Goal: Task Accomplishment & Management: Manage account settings

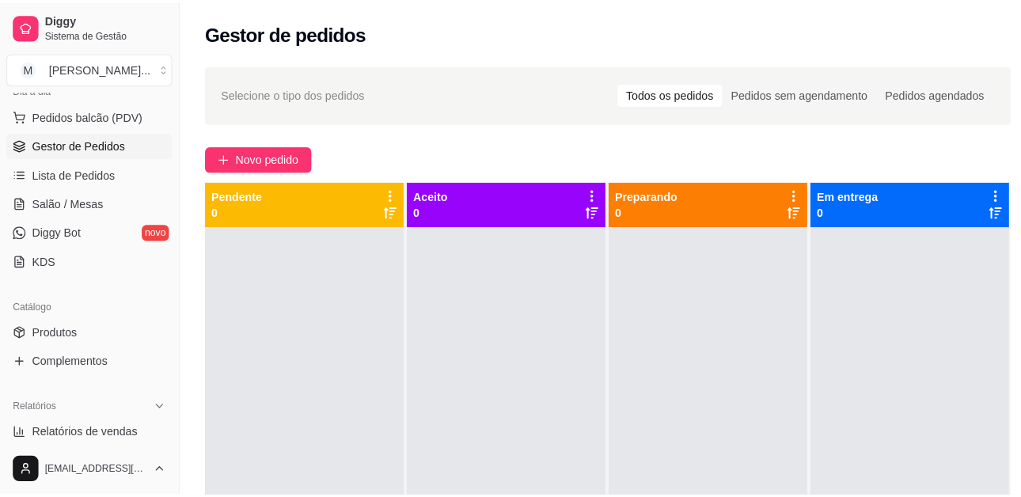
scroll to position [167, 0]
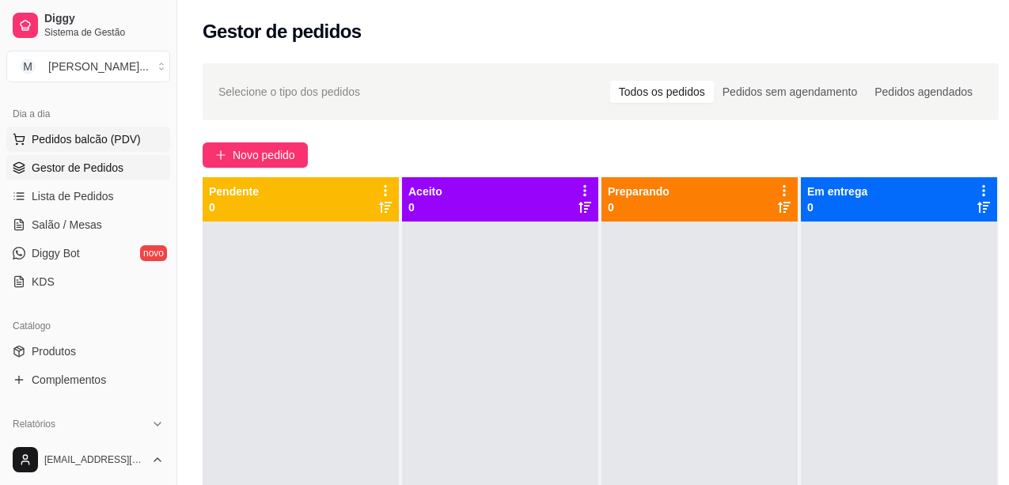
click at [149, 137] on button "Pedidos balcão (PDV)" at bounding box center [88, 139] width 164 height 25
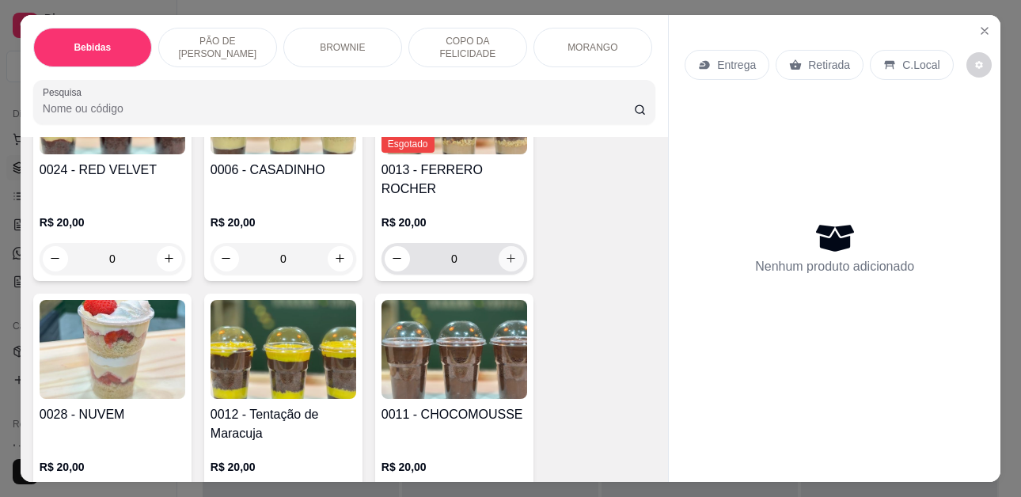
scroll to position [1899, 0]
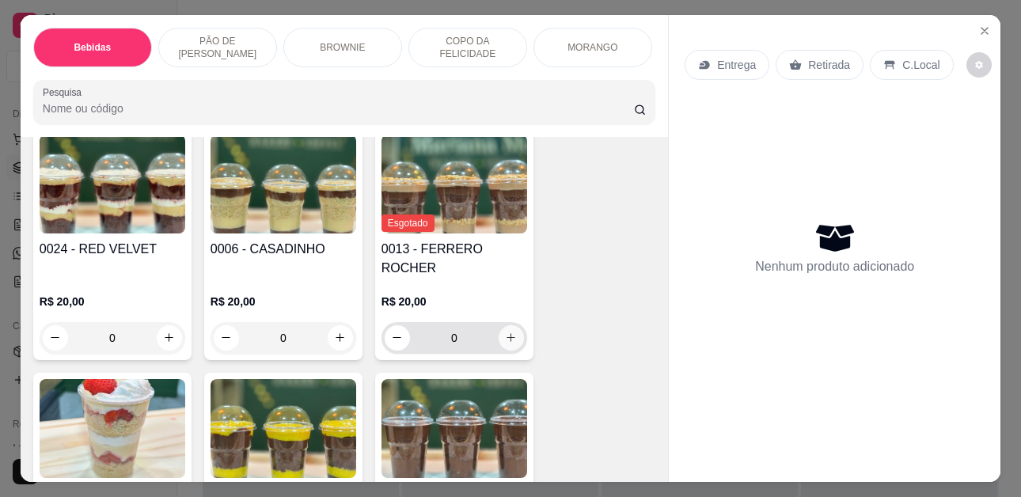
click at [506, 325] on button "increase-product-quantity" at bounding box center [510, 337] width 25 height 25
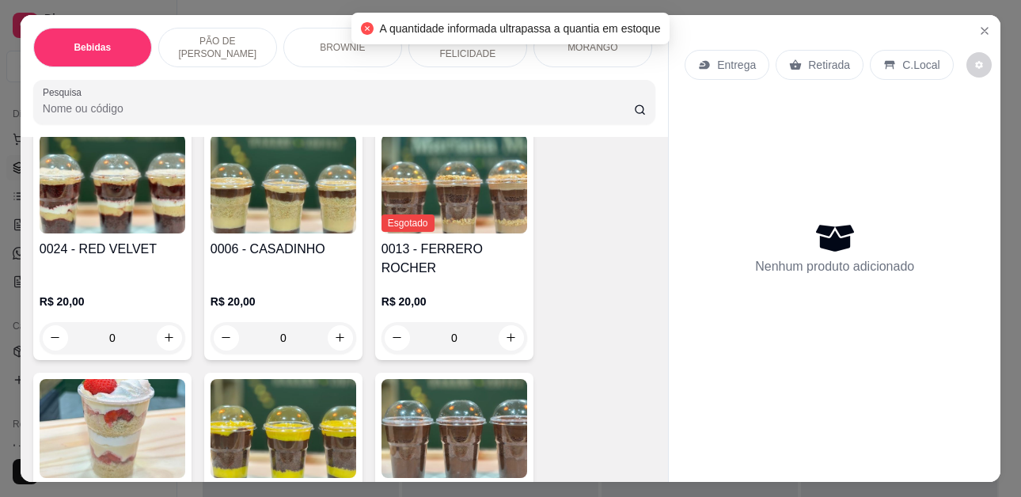
click at [490, 242] on div "Esgotado 0013 - FERRERO ROCHER R$ 20,00 0" at bounding box center [454, 244] width 158 height 232
click at [482, 246] on div "Observações do cliente" at bounding box center [510, 273] width 466 height 118
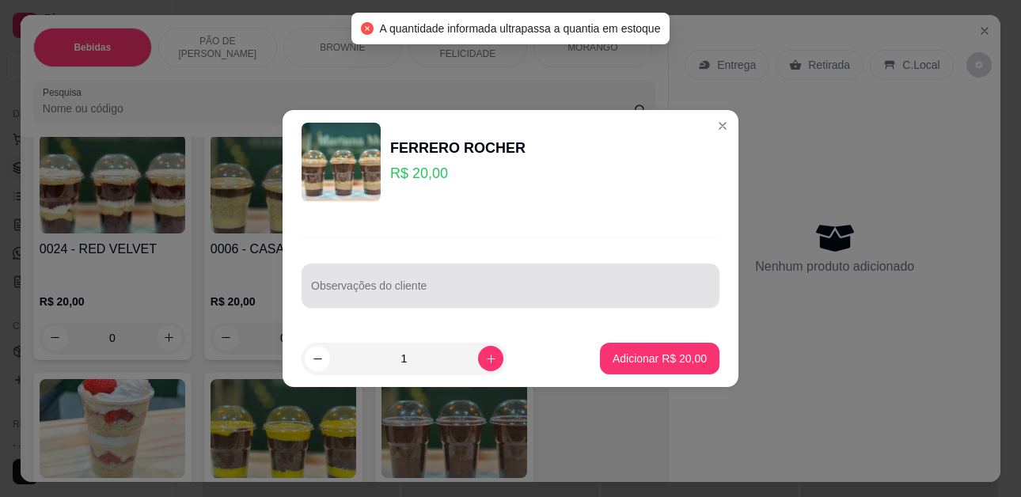
click at [420, 285] on input "Observações do cliente" at bounding box center [510, 292] width 399 height 16
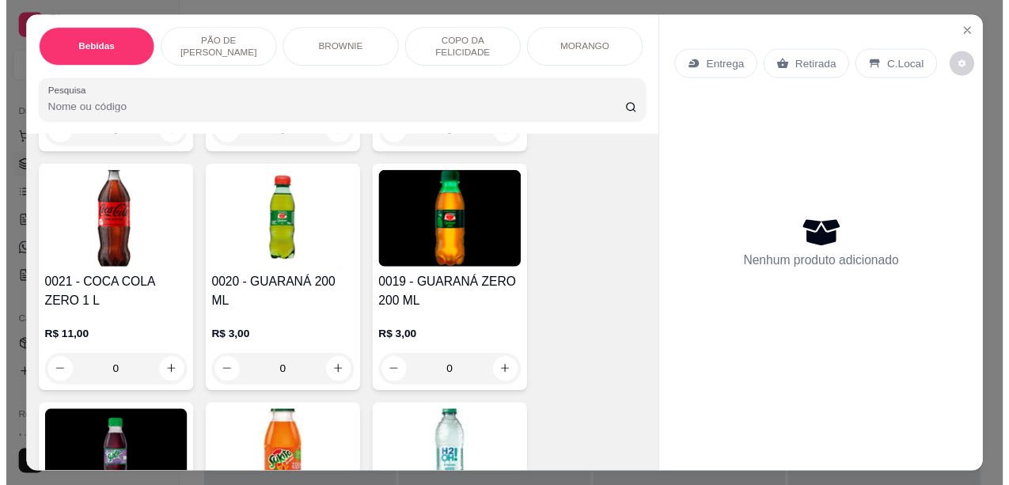
scroll to position [0, 0]
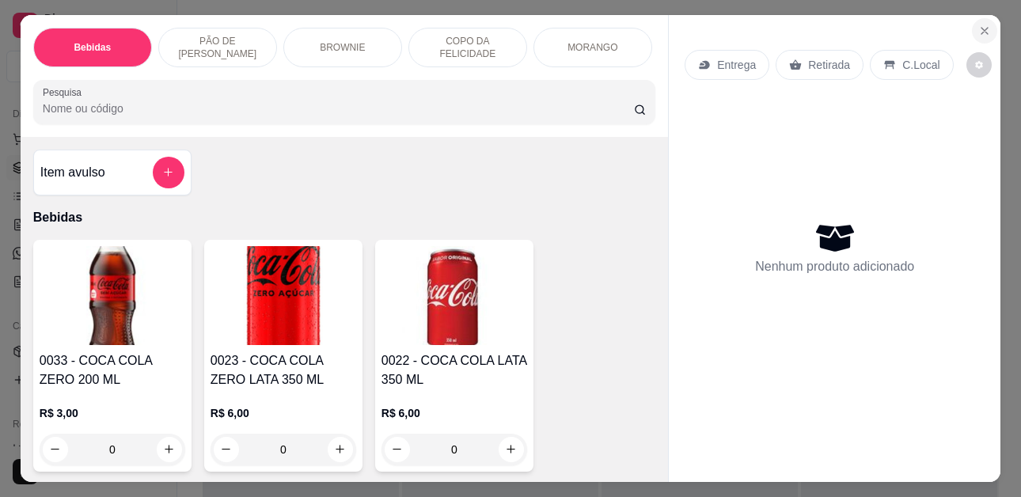
click at [978, 28] on icon "Close" at bounding box center [984, 31] width 13 height 13
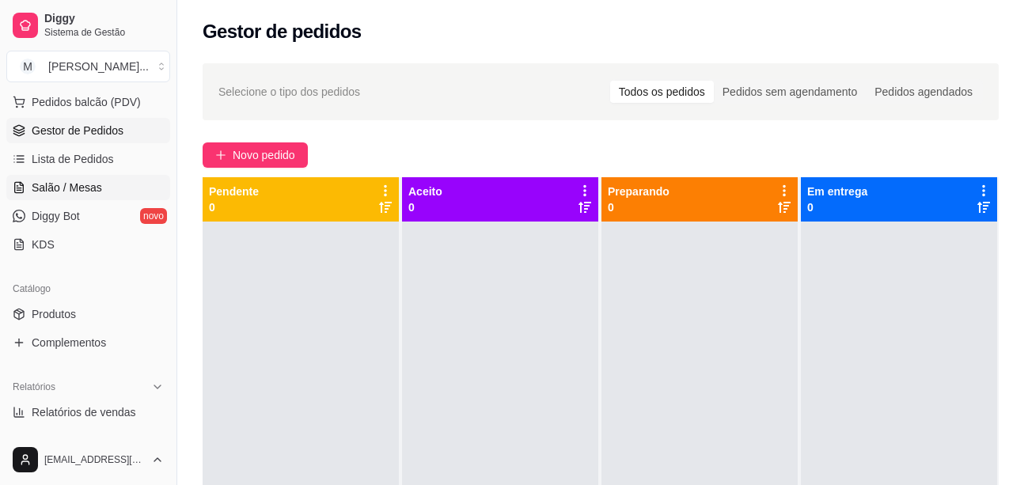
scroll to position [167, 0]
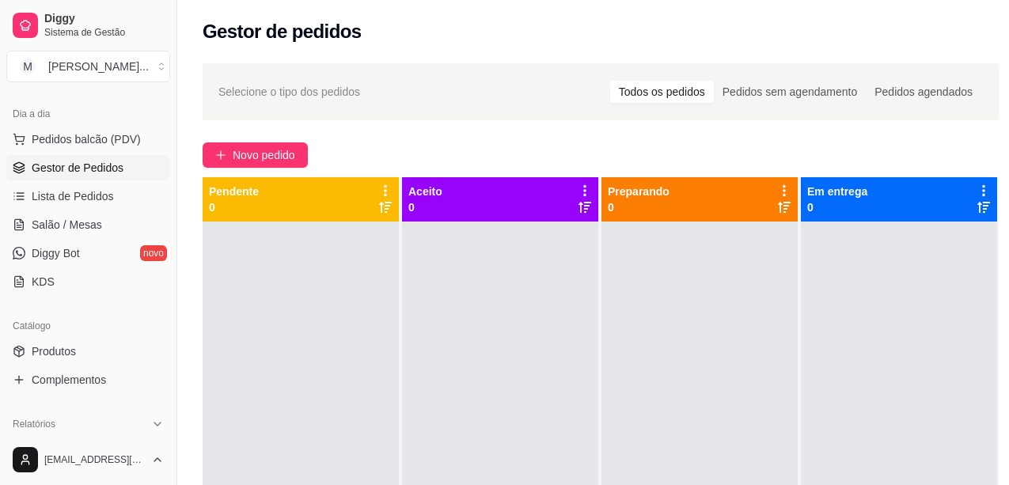
click at [119, 165] on span "Gestor de Pedidos" at bounding box center [78, 168] width 92 height 16
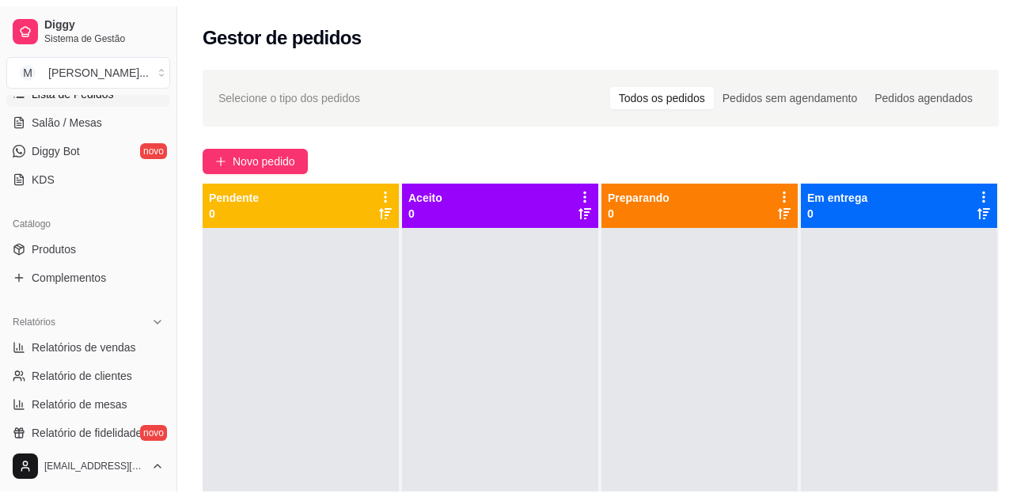
scroll to position [325, 0]
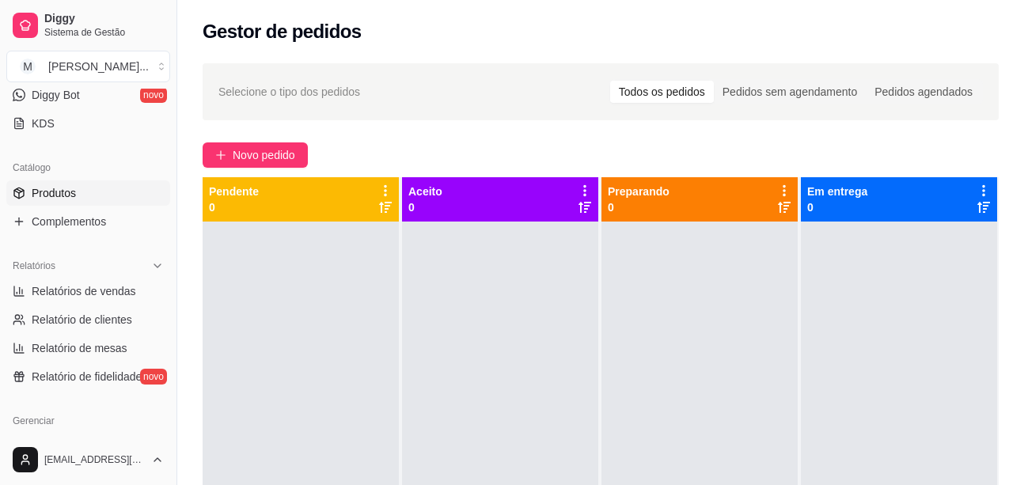
click at [85, 191] on link "Produtos" at bounding box center [88, 192] width 164 height 25
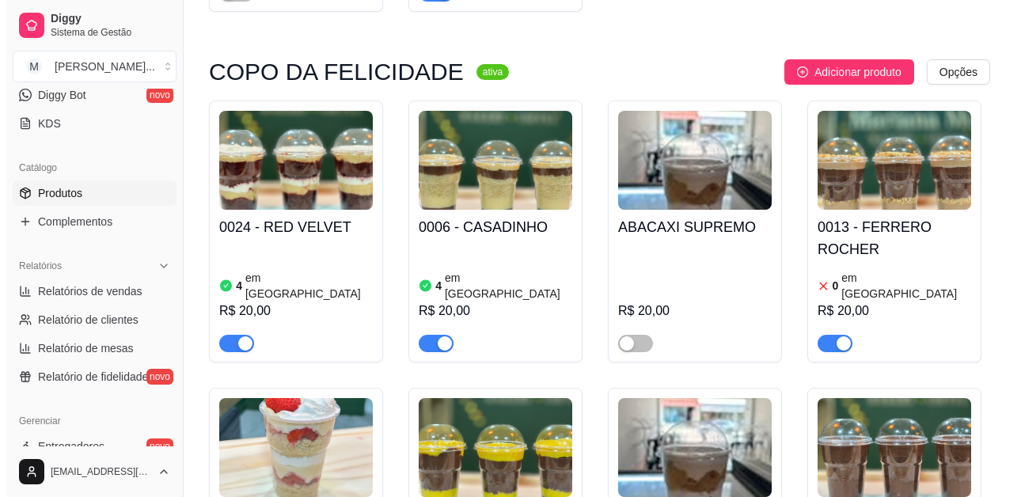
scroll to position [2057, 0]
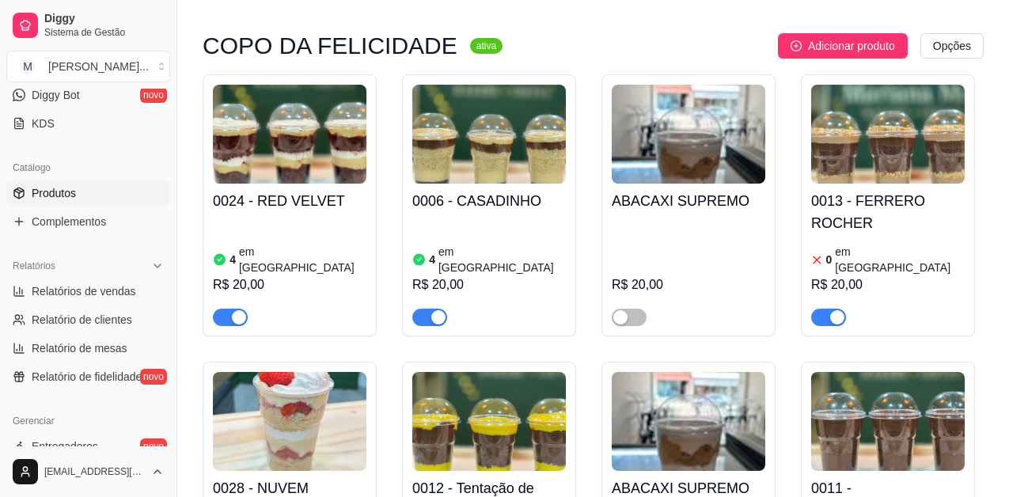
click at [897, 241] on div "0 em estoque R$ 20,00" at bounding box center [887, 283] width 153 height 85
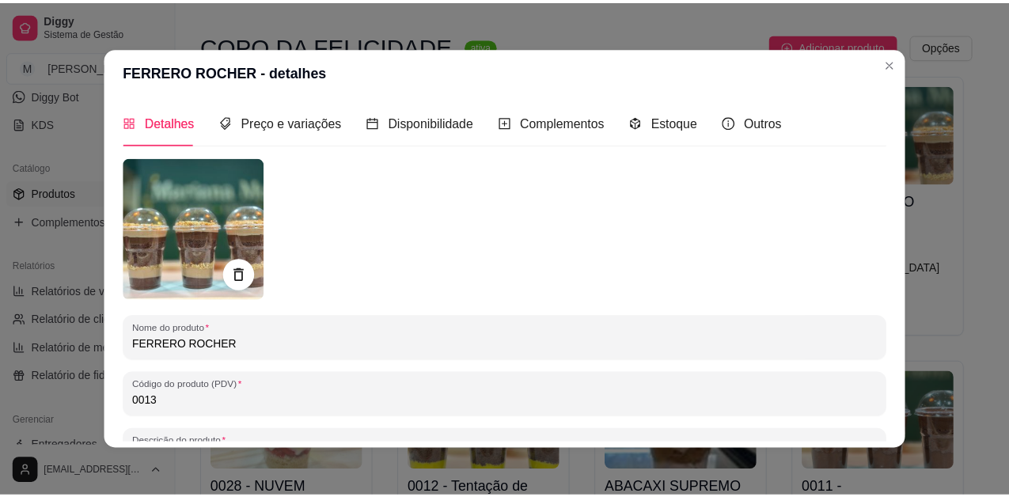
scroll to position [0, 0]
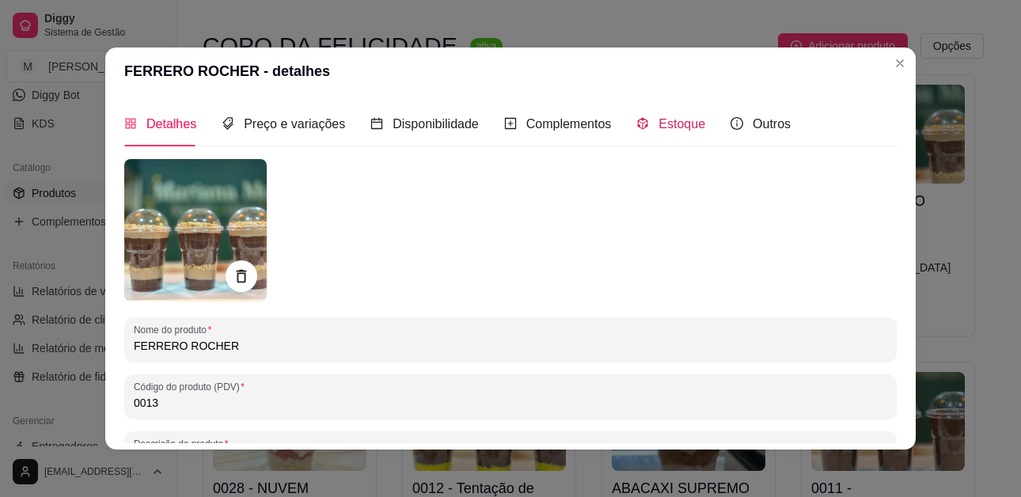
click at [661, 120] on span "Estoque" at bounding box center [681, 123] width 47 height 13
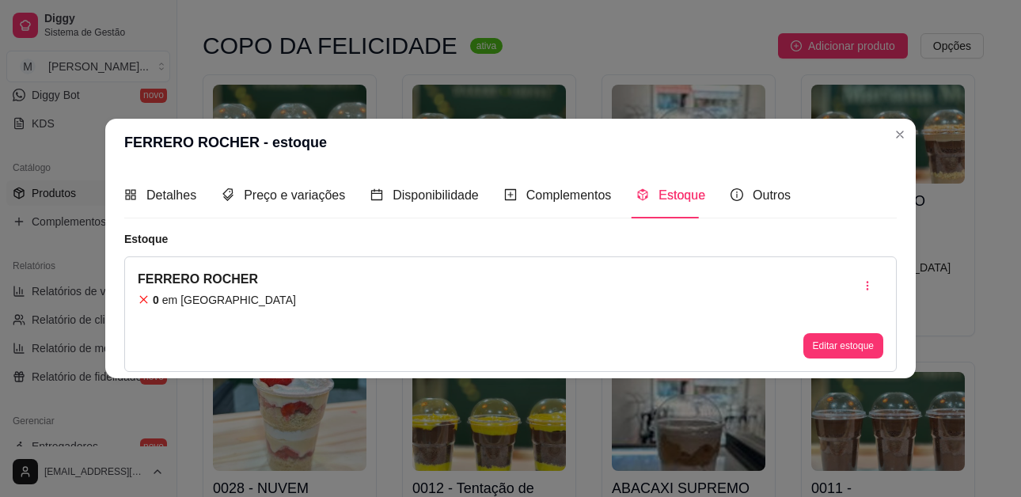
click at [256, 304] on div "FERRERO ROCHER 0 em estoque Editar estoque" at bounding box center [510, 314] width 772 height 116
drag, startPoint x: 179, startPoint y: 305, endPoint x: 143, endPoint y: 305, distance: 35.6
click at [172, 305] on article "em [GEOGRAPHIC_DATA]" at bounding box center [229, 300] width 134 height 16
click at [130, 304] on div "FERRERO ROCHER 0 em estoque Editar estoque" at bounding box center [510, 314] width 772 height 116
click at [837, 349] on button "Editar estoque" at bounding box center [843, 345] width 80 height 25
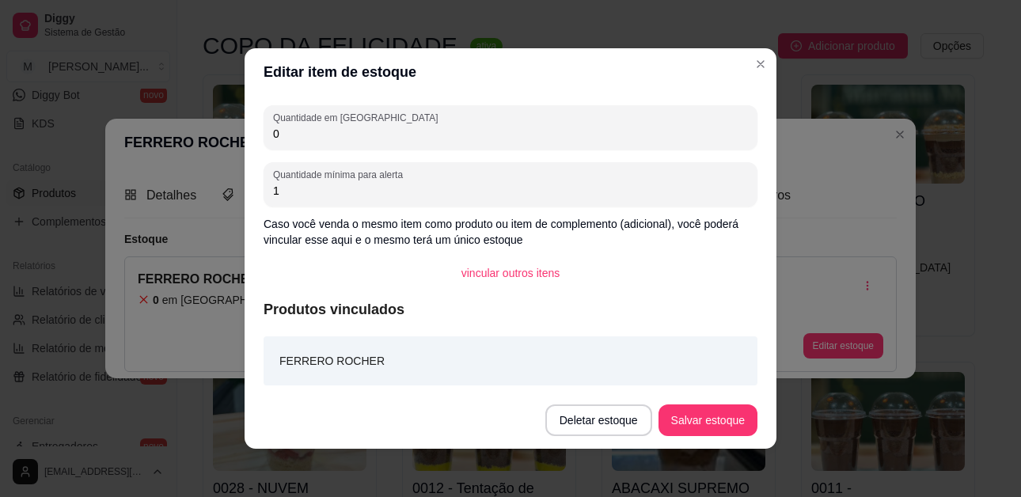
click at [502, 128] on input "0" at bounding box center [510, 134] width 475 height 16
type input "0"
type input "1"
click at [713, 428] on button "Salvar estoque" at bounding box center [707, 420] width 99 height 32
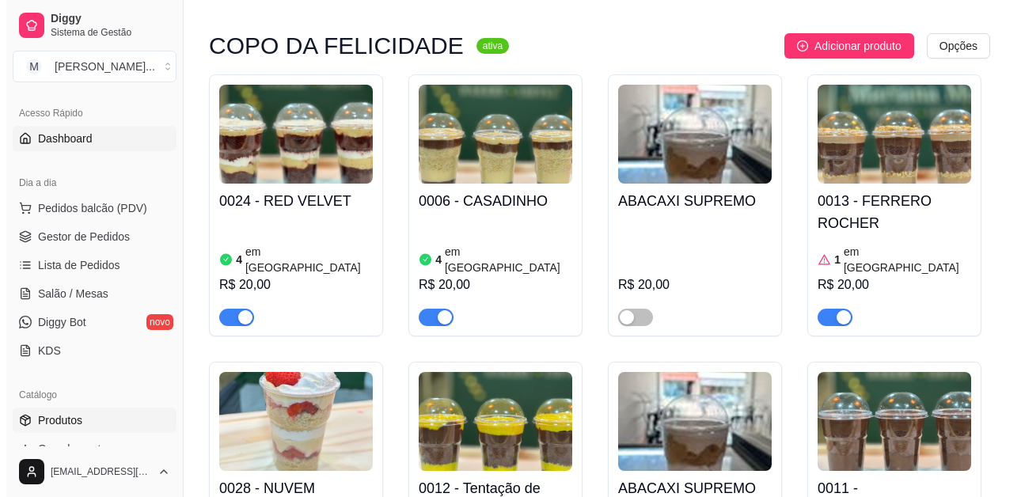
scroll to position [88, 0]
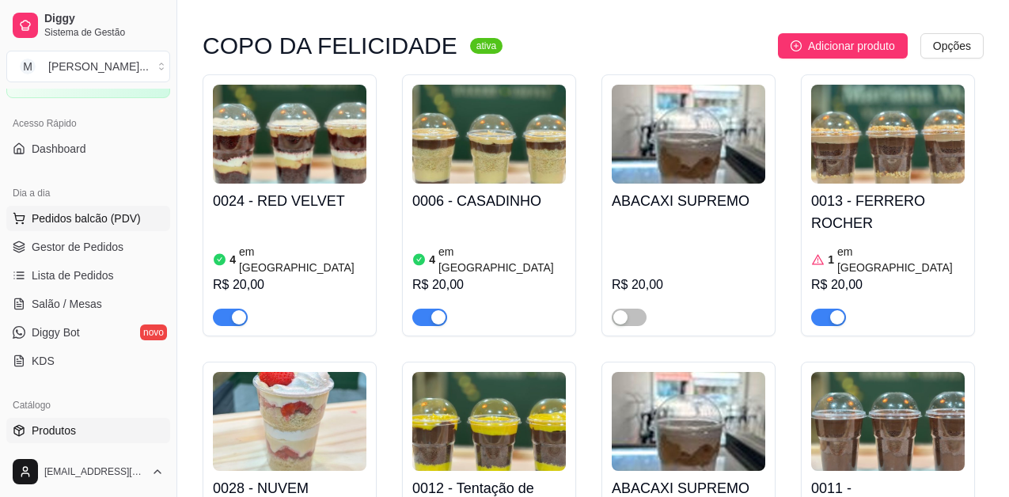
click at [124, 218] on span "Pedidos balcão (PDV)" at bounding box center [86, 218] width 109 height 16
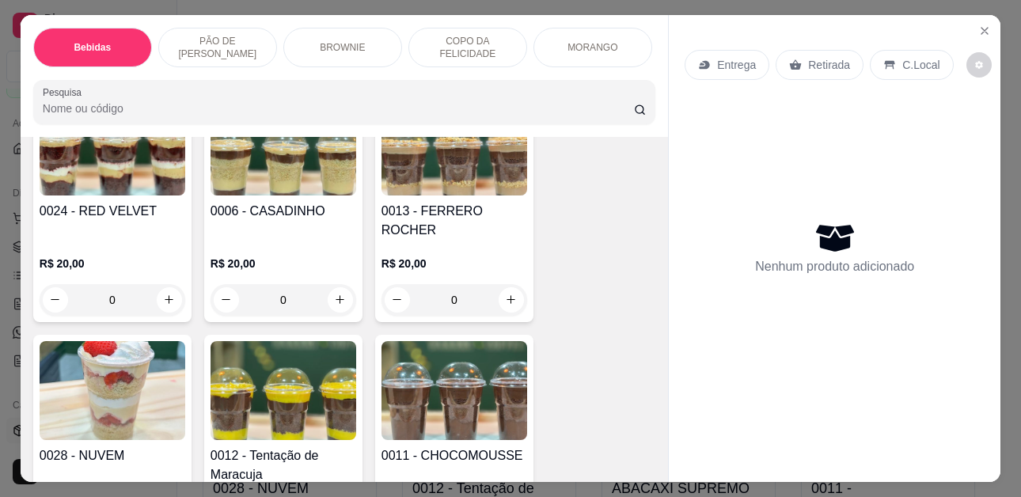
scroll to position [1899, 0]
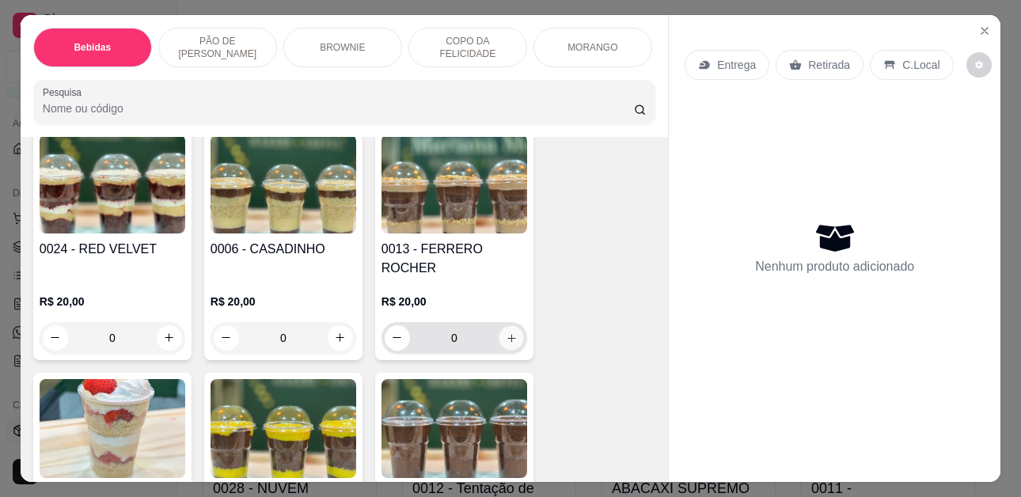
click at [506, 332] on icon "increase-product-quantity" at bounding box center [512, 338] width 12 height 12
type input "1"
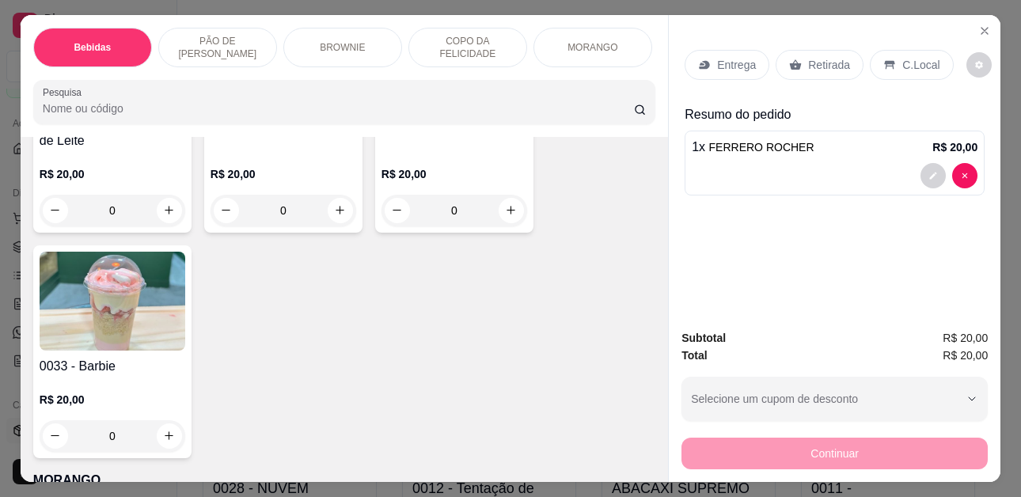
scroll to position [2769, 0]
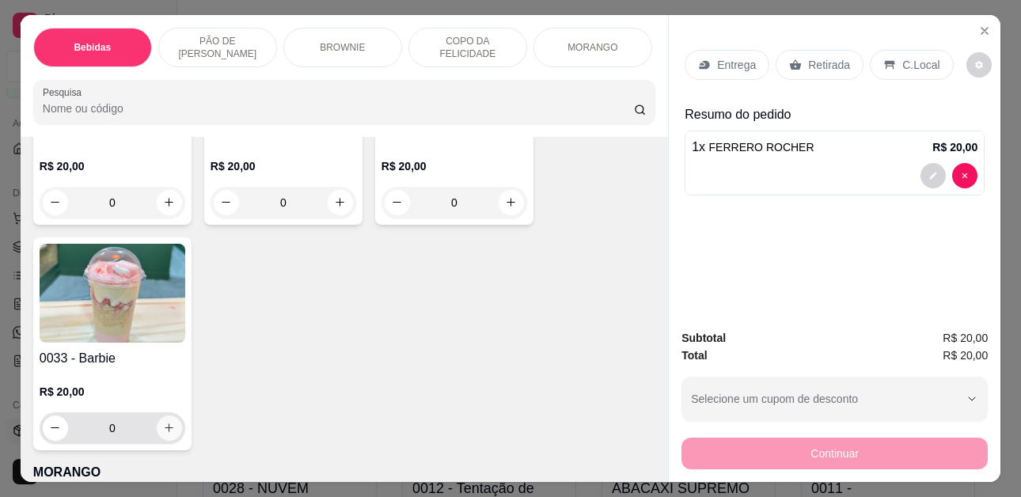
click at [157, 415] on button "increase-product-quantity" at bounding box center [169, 427] width 25 height 25
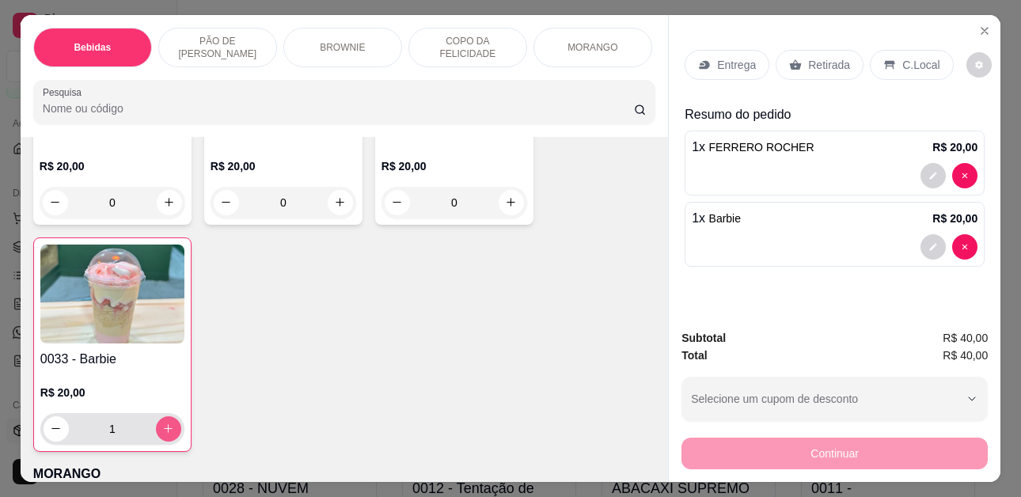
type input "1"
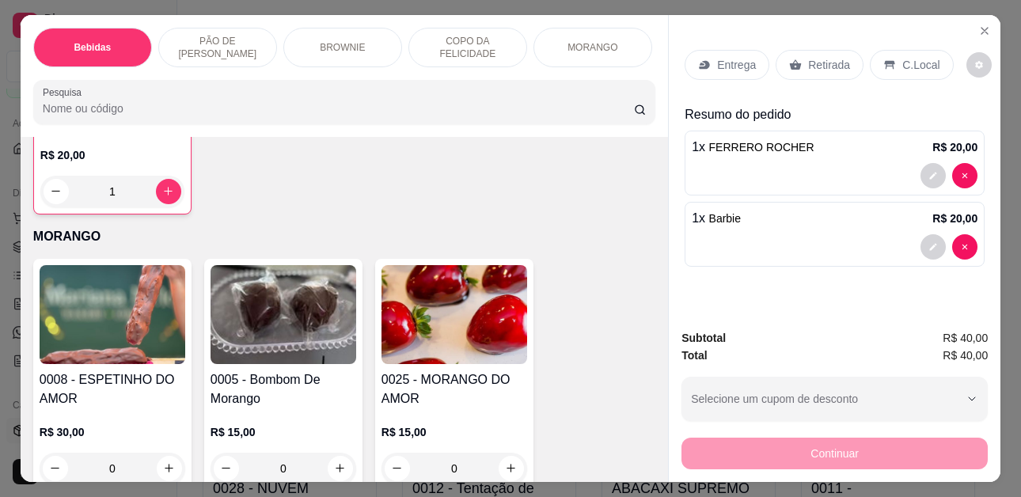
scroll to position [3085, 0]
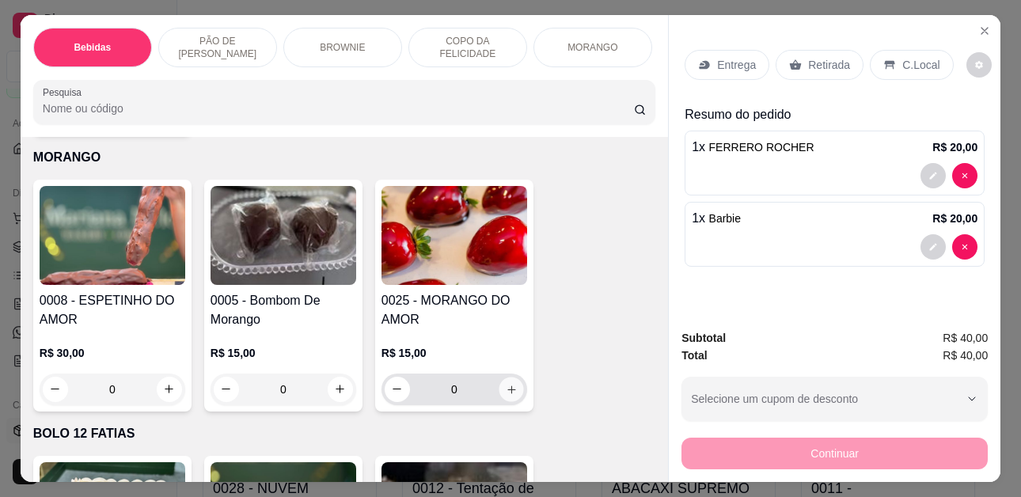
click at [511, 378] on button "increase-product-quantity" at bounding box center [510, 389] width 25 height 25
type input "1"
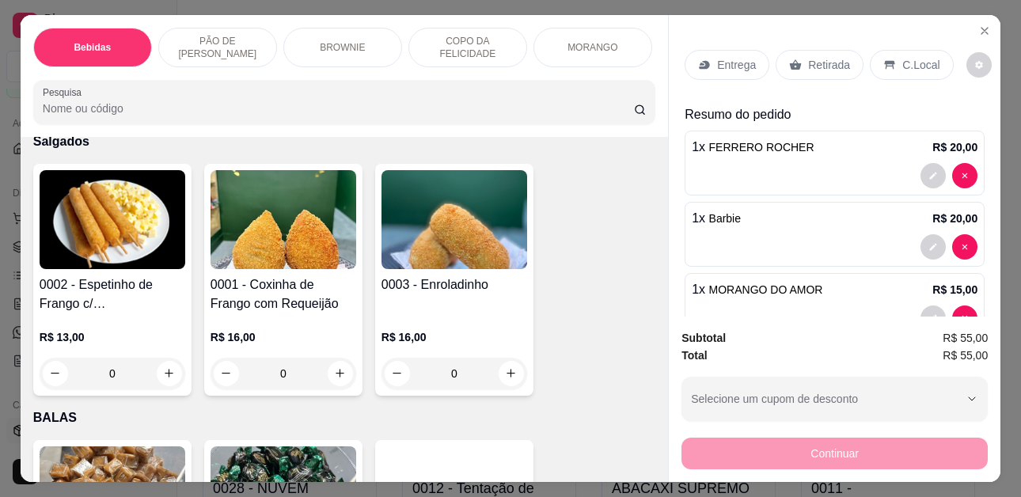
scroll to position [3639, 0]
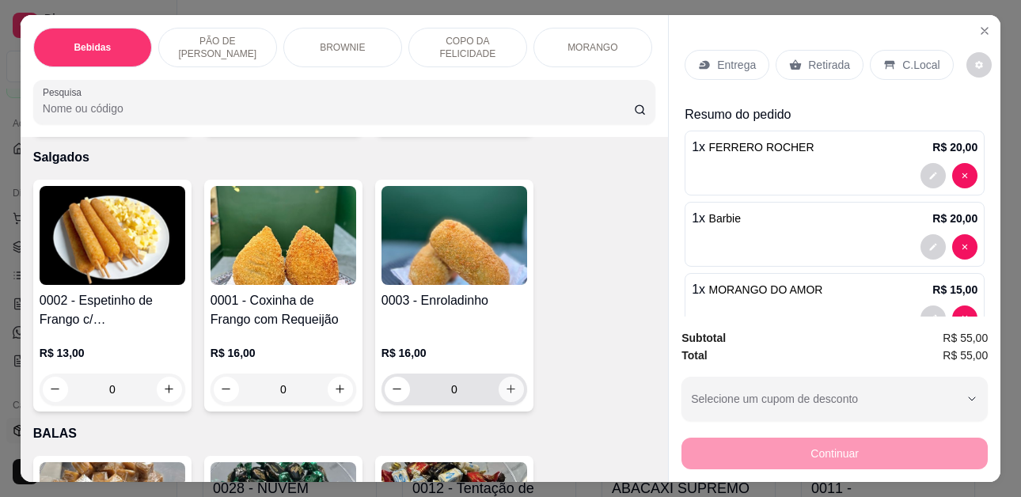
click at [505, 383] on icon "increase-product-quantity" at bounding box center [511, 389] width 12 height 12
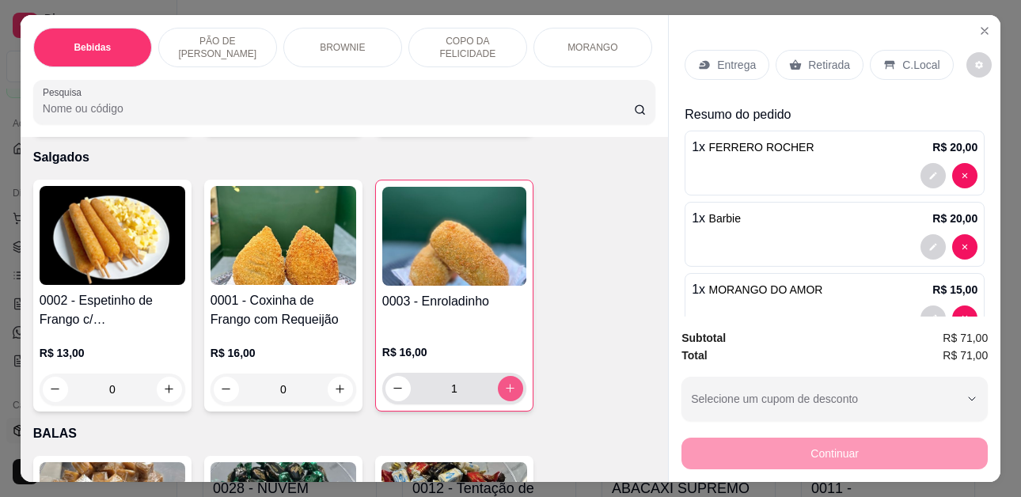
type input "1"
click at [873, 62] on div "C.Local" at bounding box center [910, 65] width 83 height 30
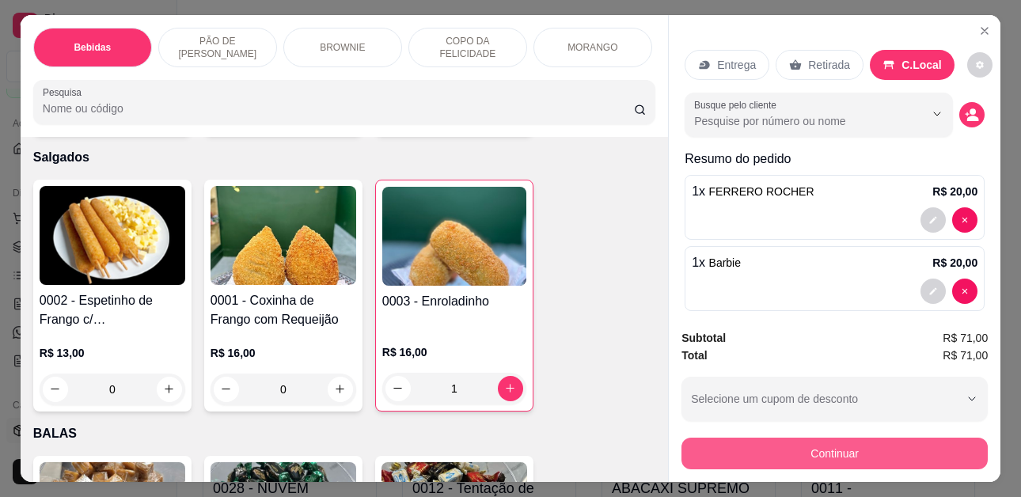
click at [842, 453] on button "Continuar" at bounding box center [834, 453] width 306 height 32
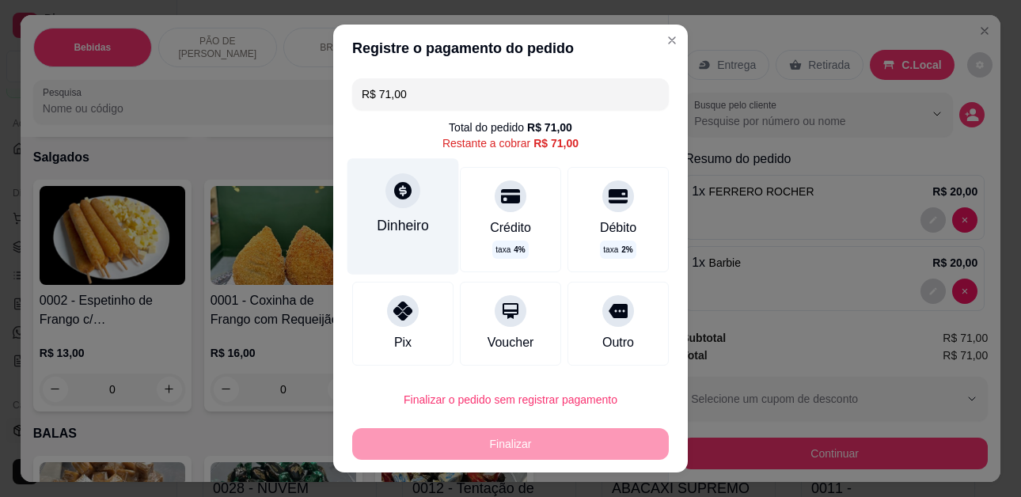
click at [387, 219] on div "Dinheiro" at bounding box center [403, 225] width 52 height 21
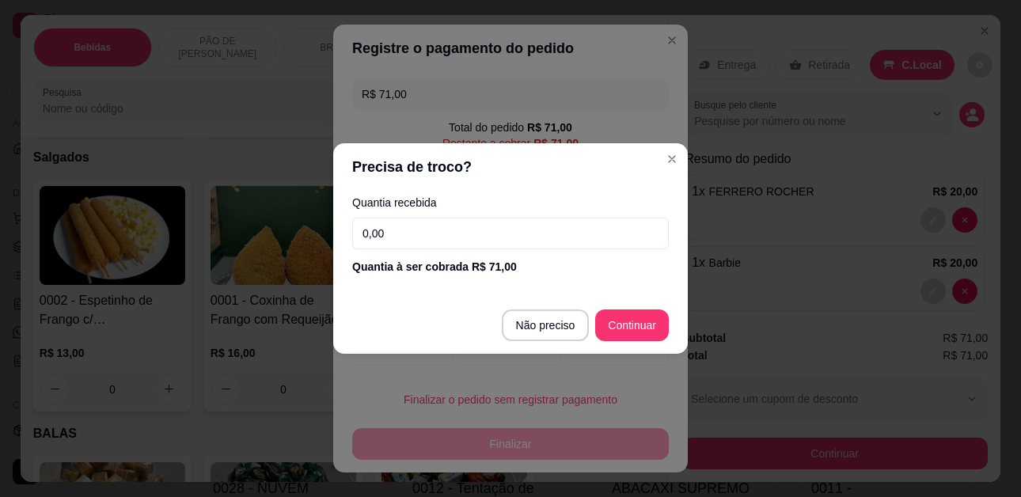
click at [503, 236] on input "0,00" at bounding box center [510, 234] width 316 height 32
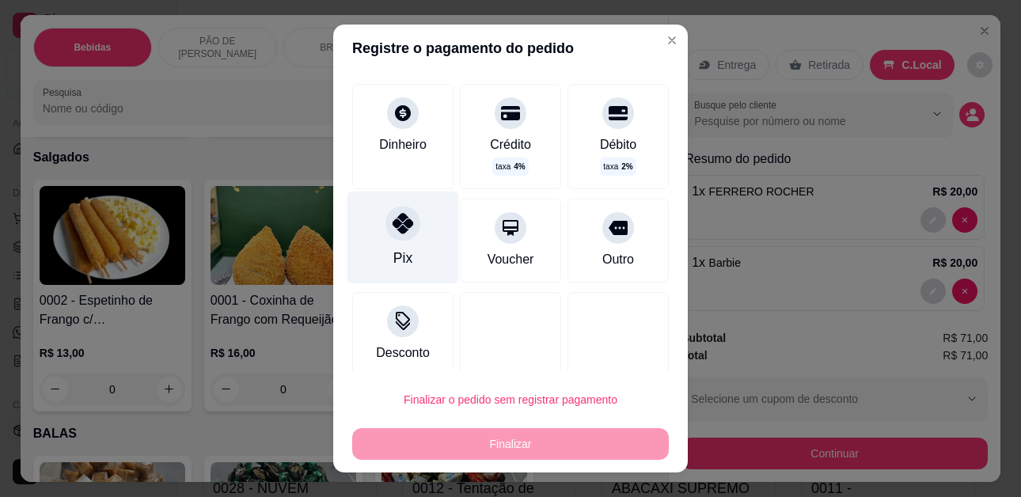
scroll to position [94, 0]
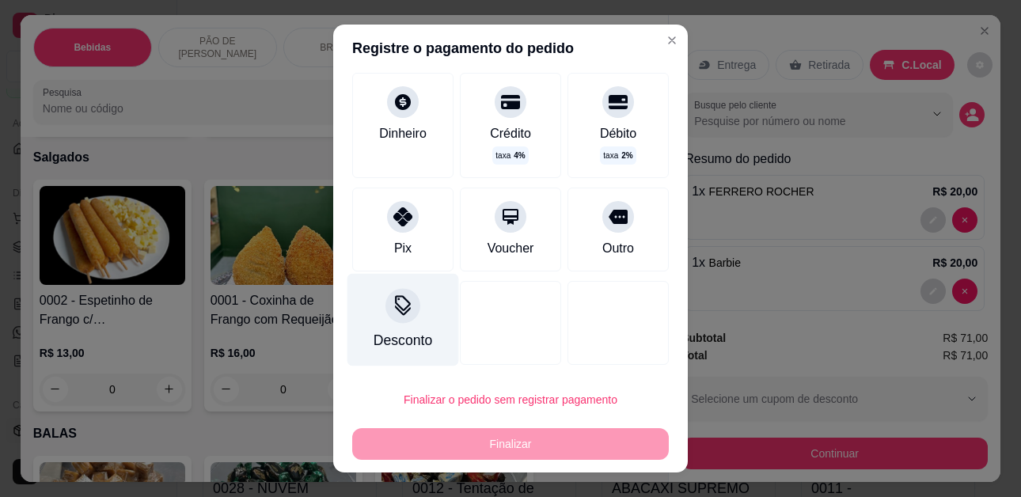
click at [386, 325] on div "Desconto" at bounding box center [403, 320] width 112 height 93
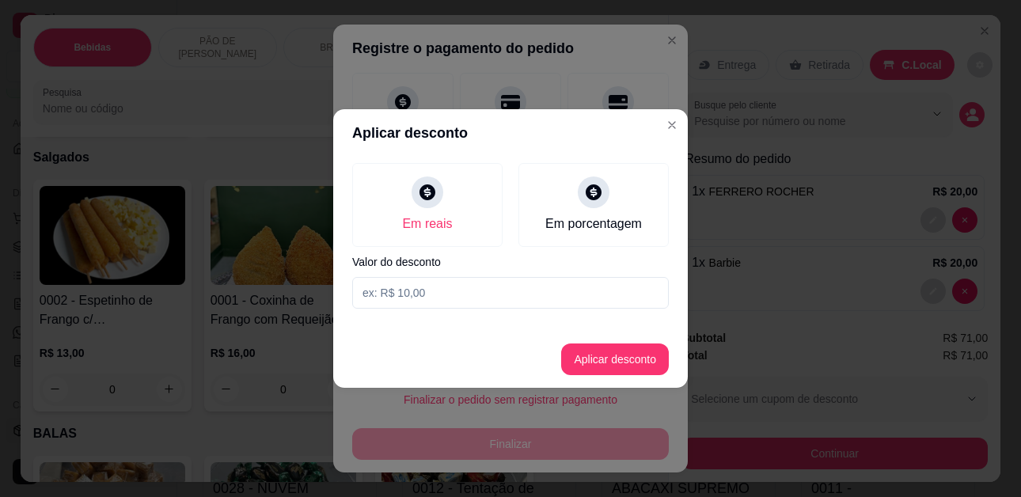
click at [449, 289] on input at bounding box center [510, 293] width 316 height 32
type input "9,00"
click at [600, 365] on button "Aplicar desconto" at bounding box center [615, 359] width 104 height 31
type input "R$ 62,00"
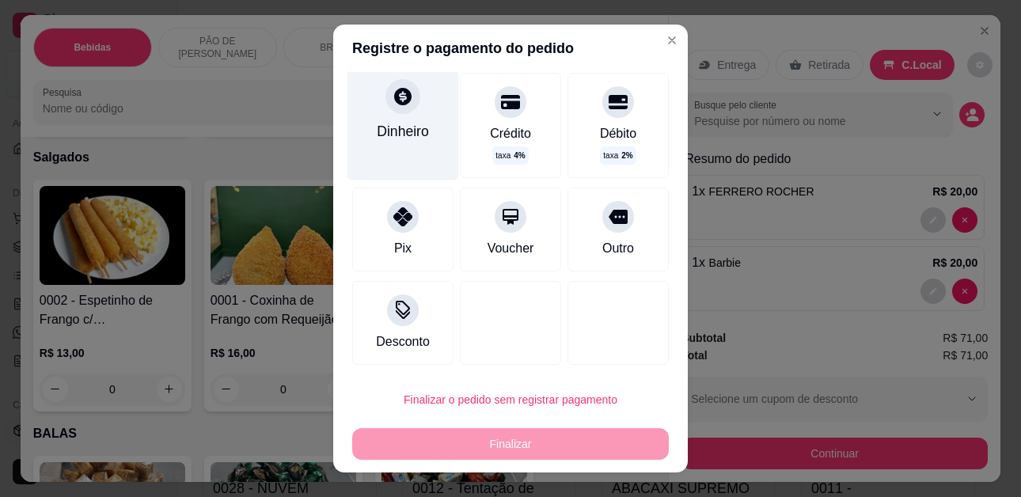
click at [394, 131] on div "Dinheiro" at bounding box center [403, 131] width 52 height 21
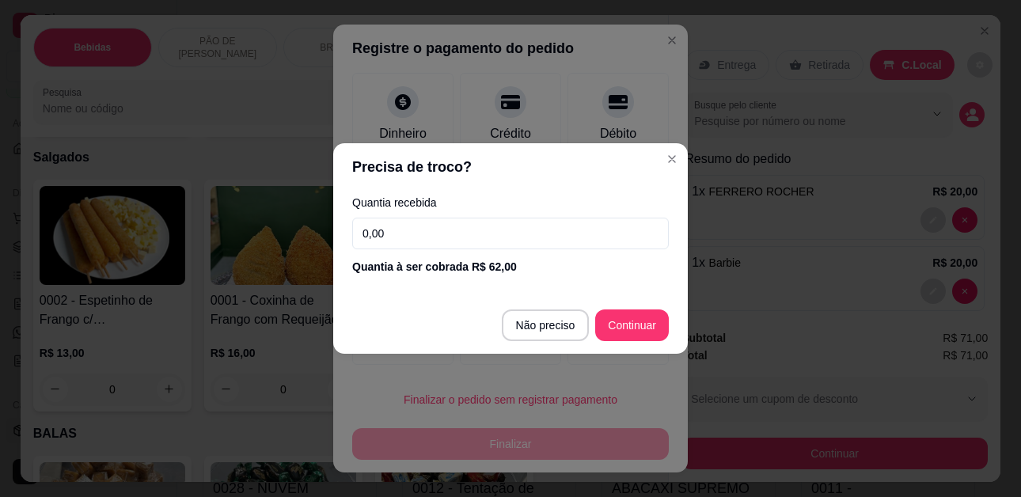
click at [578, 223] on input "0,00" at bounding box center [510, 234] width 316 height 32
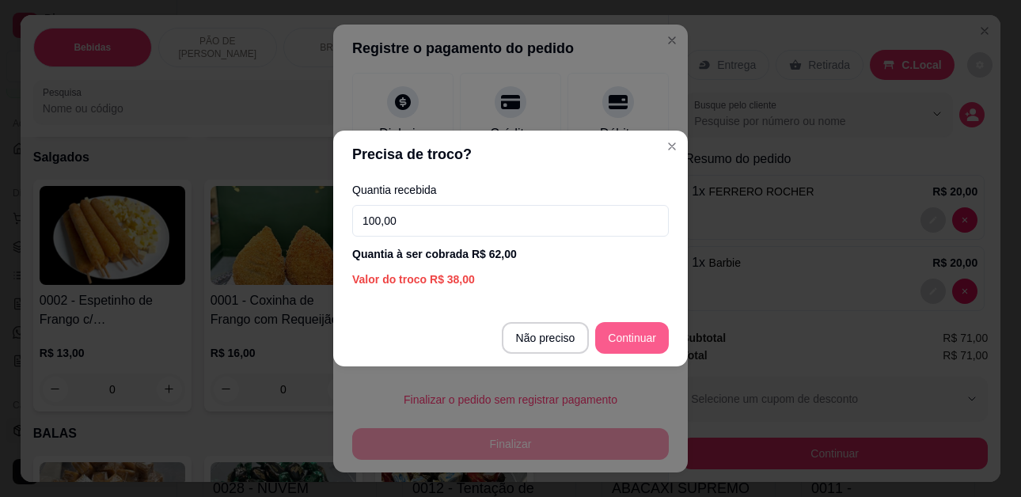
type input "100,00"
type input "R$ 0,00"
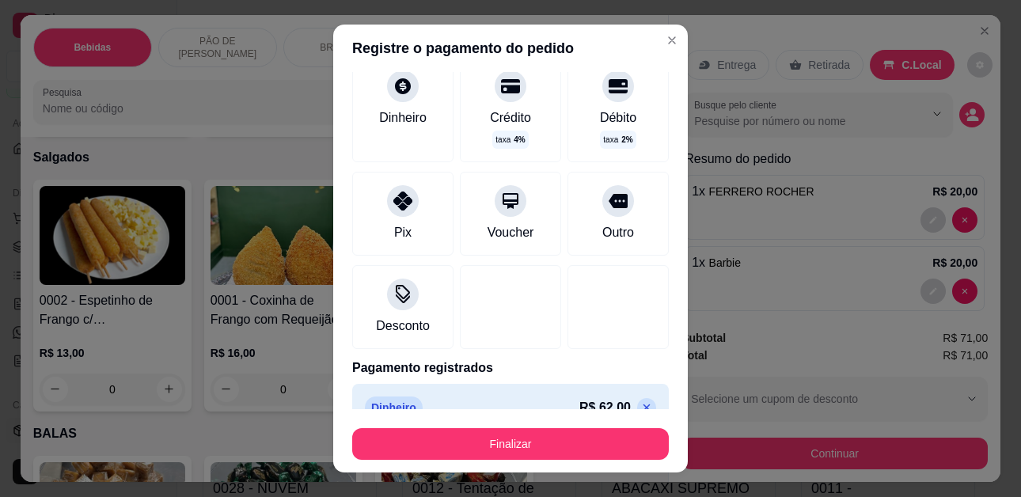
scroll to position [94, 0]
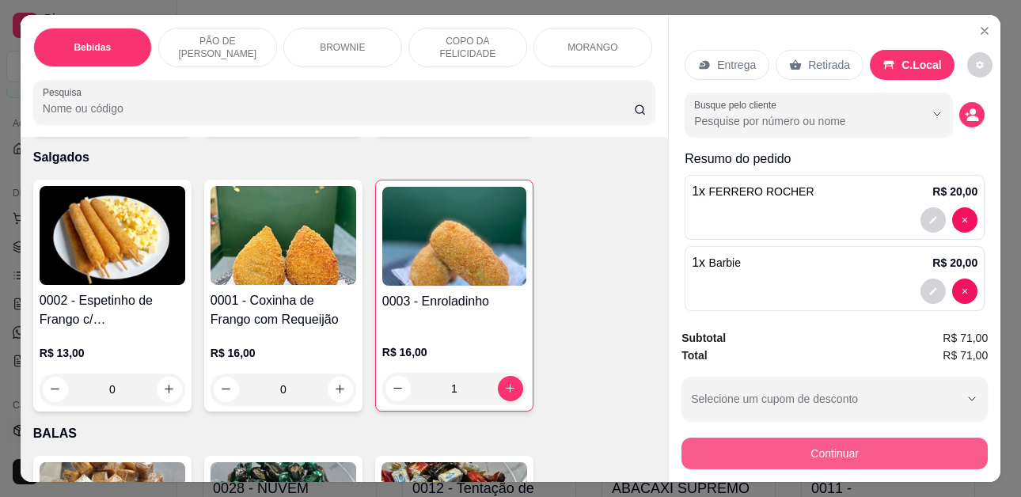
click at [869, 437] on button "Continuar" at bounding box center [834, 453] width 306 height 32
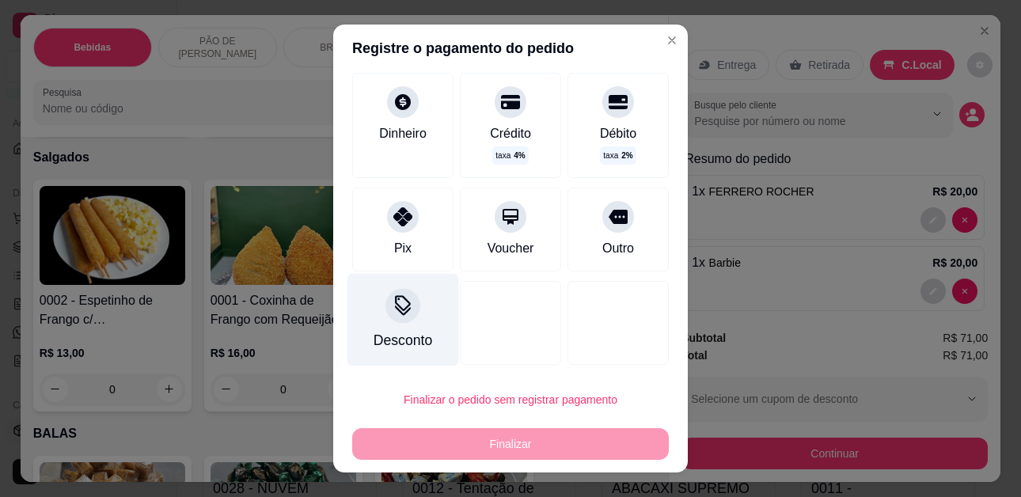
click at [402, 308] on icon at bounding box center [402, 306] width 21 height 21
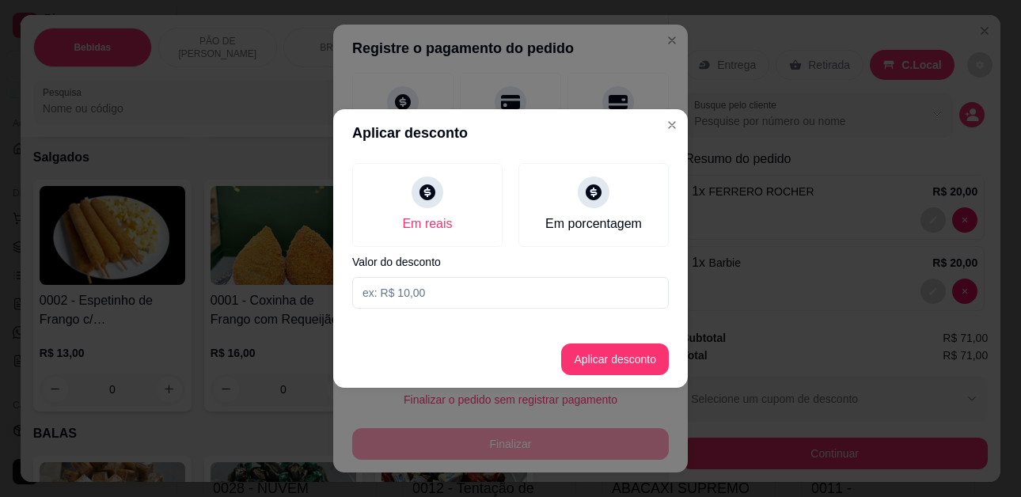
click at [457, 284] on input at bounding box center [510, 293] width 316 height 32
type input "9,00"
click at [608, 355] on button "Aplicar desconto" at bounding box center [615, 359] width 108 height 32
type input "R$ 62,00"
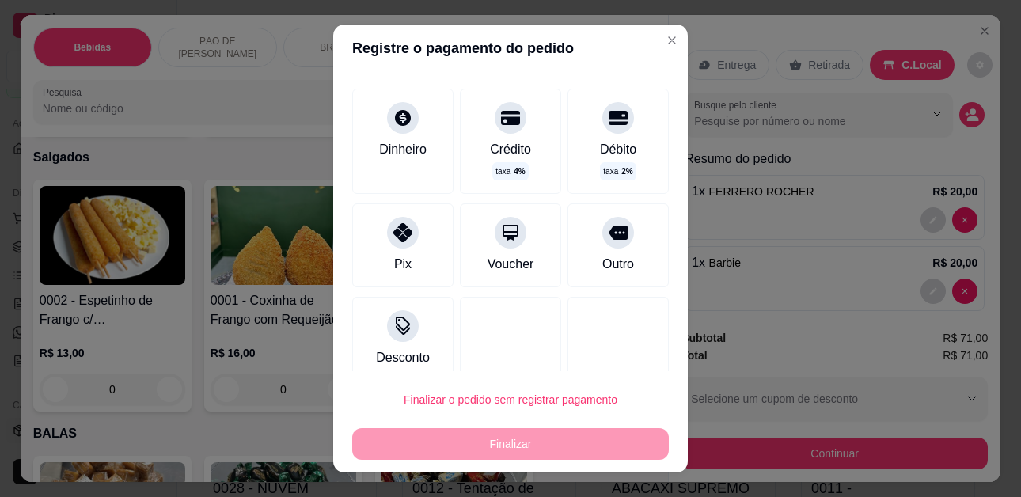
scroll to position [110, 0]
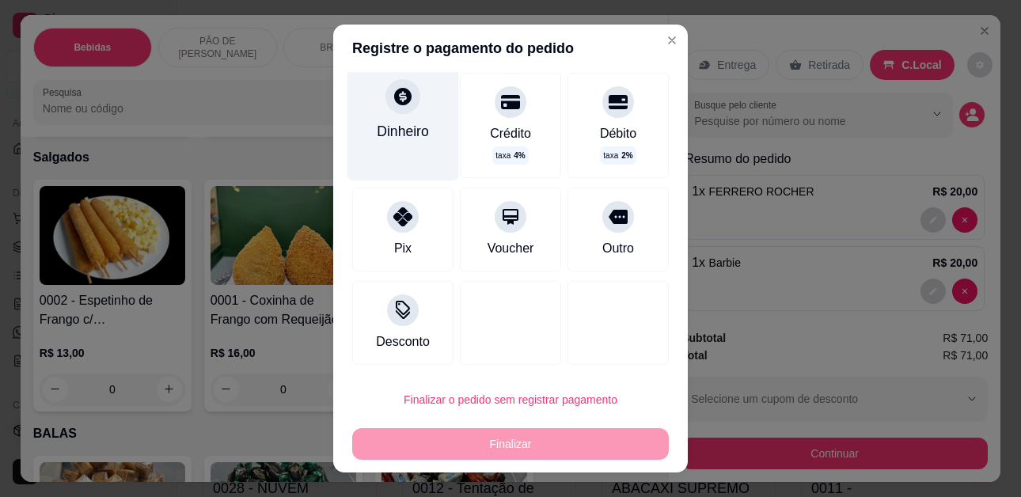
click at [407, 112] on div "Dinheiro" at bounding box center [403, 123] width 112 height 116
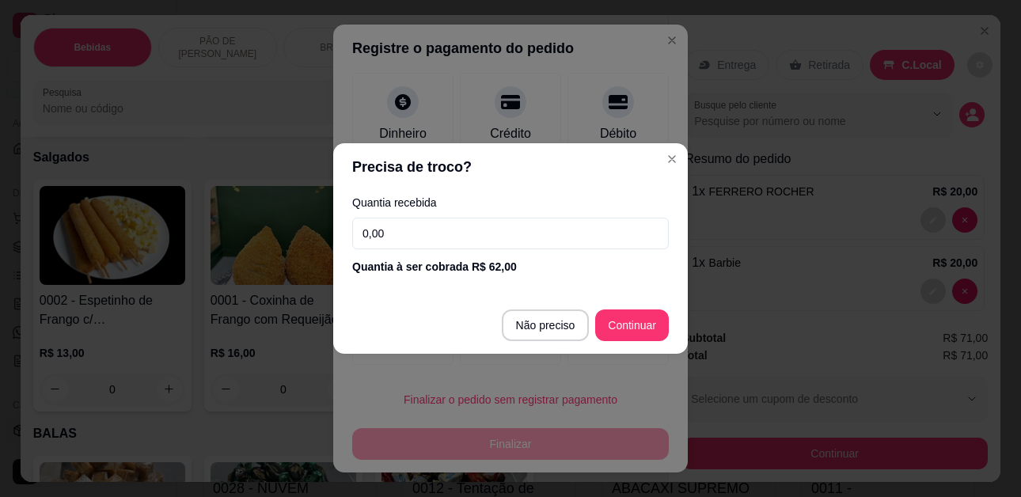
click at [506, 231] on input "0,00" at bounding box center [510, 234] width 316 height 32
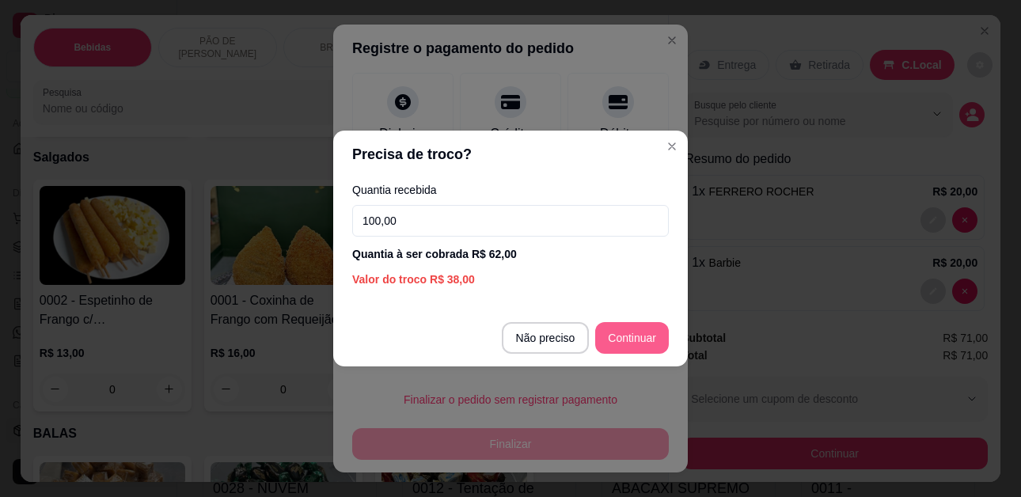
type input "100,00"
type input "R$ 0,00"
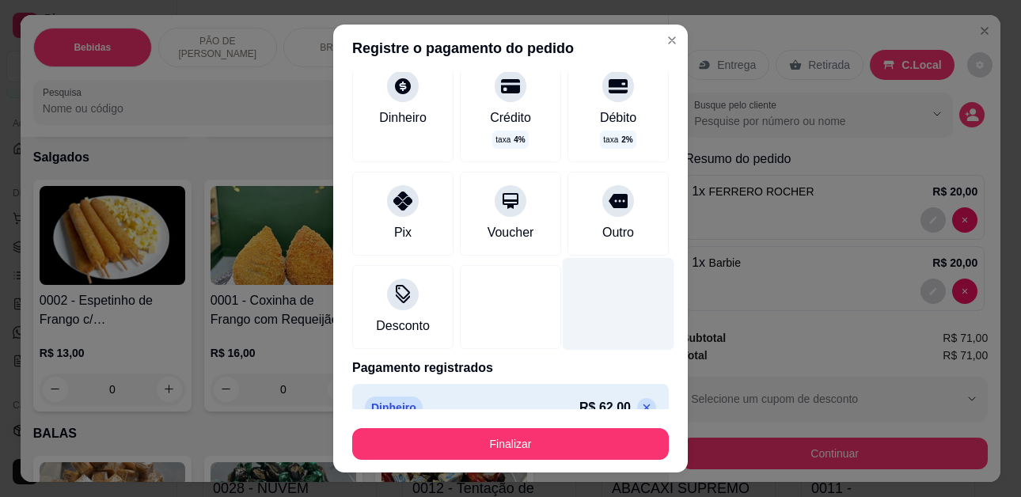
scroll to position [94, 0]
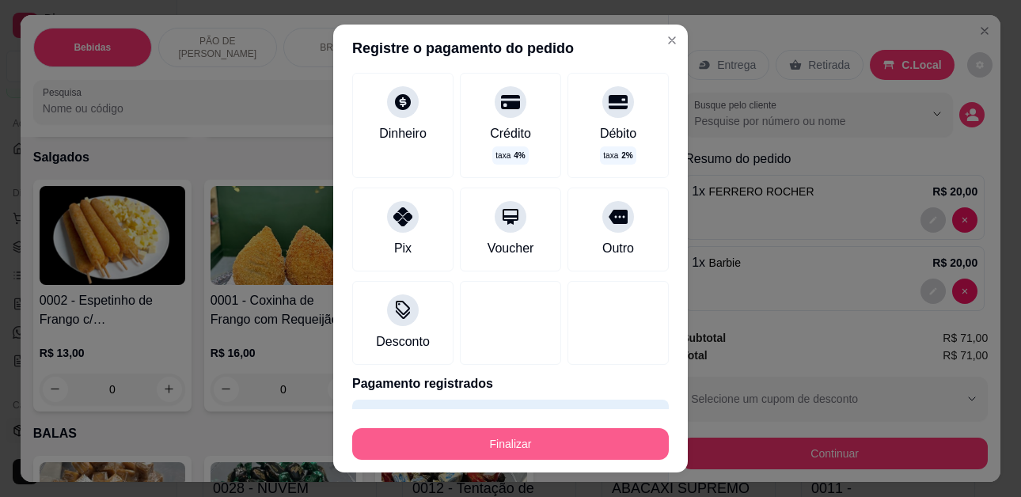
click at [549, 453] on button "Finalizar" at bounding box center [510, 444] width 316 height 32
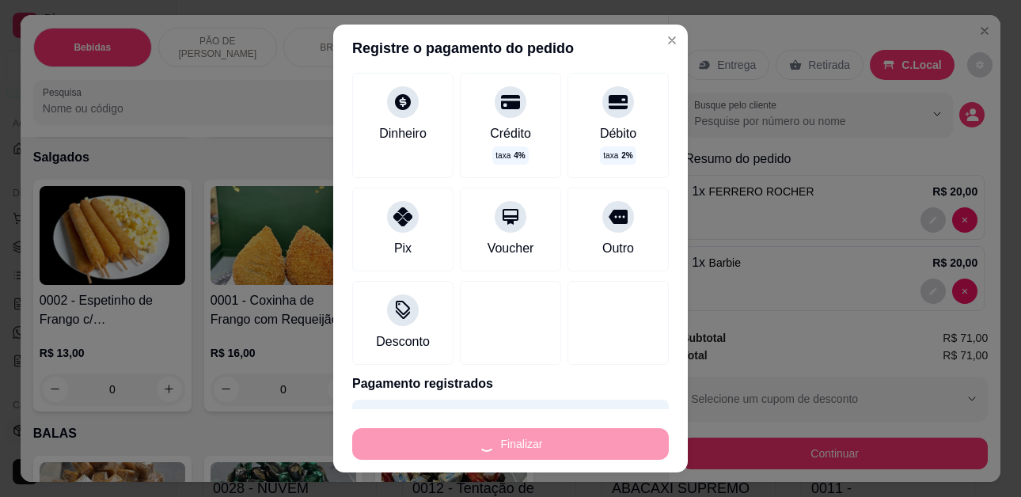
type input "0"
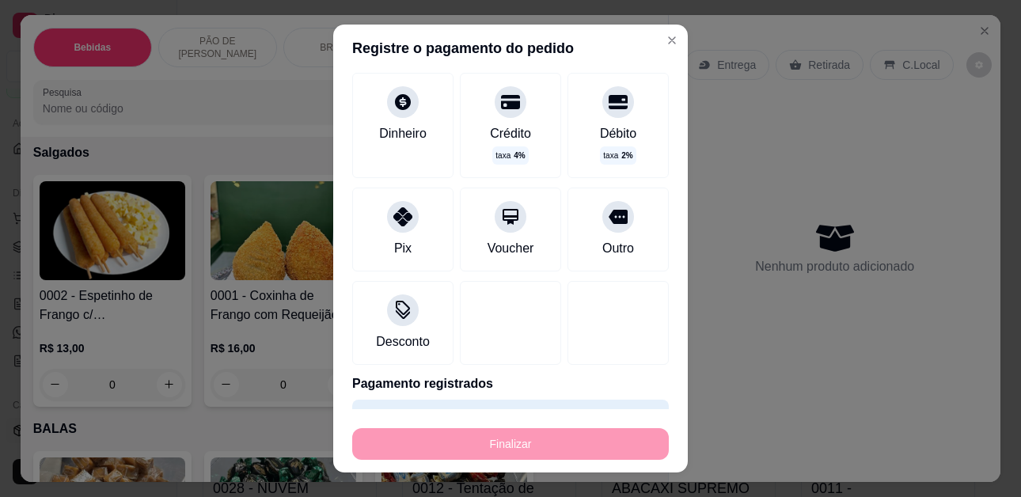
type input "-R$ 71,00"
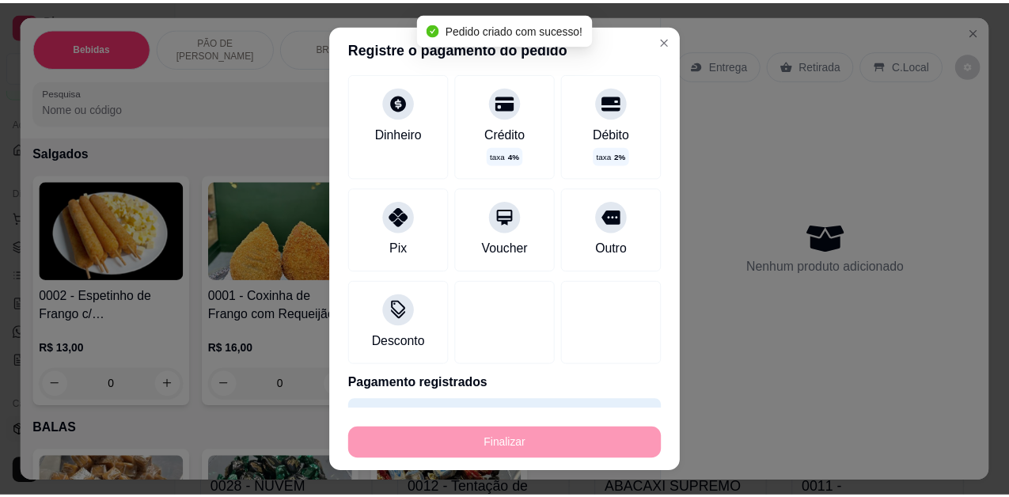
scroll to position [3634, 0]
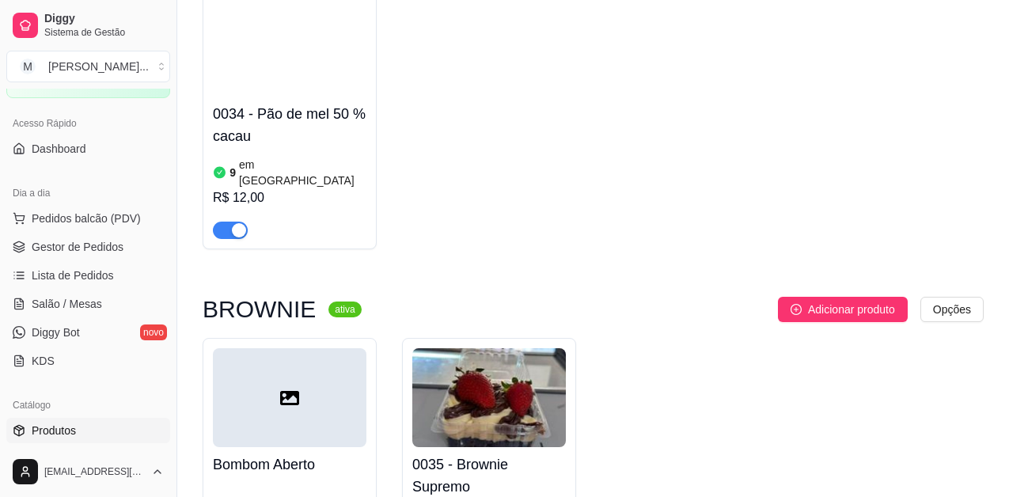
scroll to position [1424, 0]
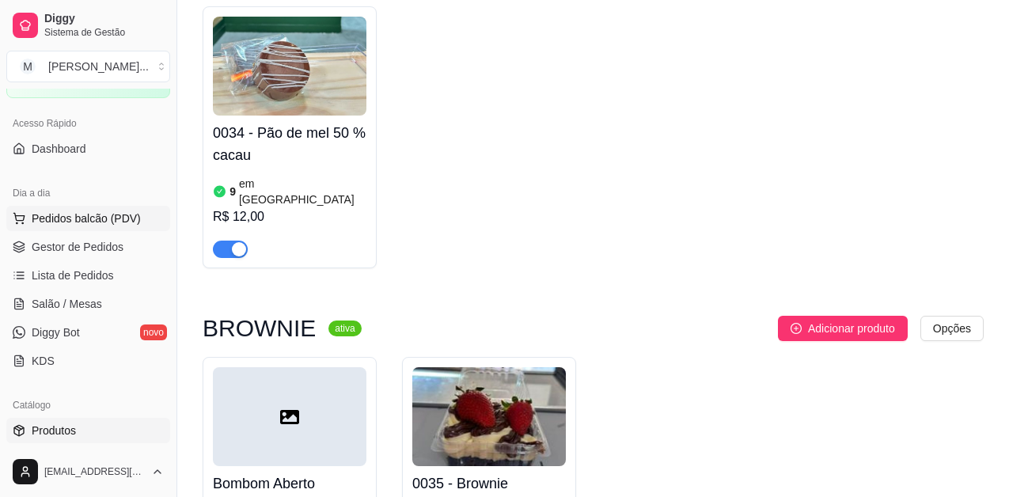
click at [104, 220] on span "Pedidos balcão (PDV)" at bounding box center [86, 218] width 109 height 16
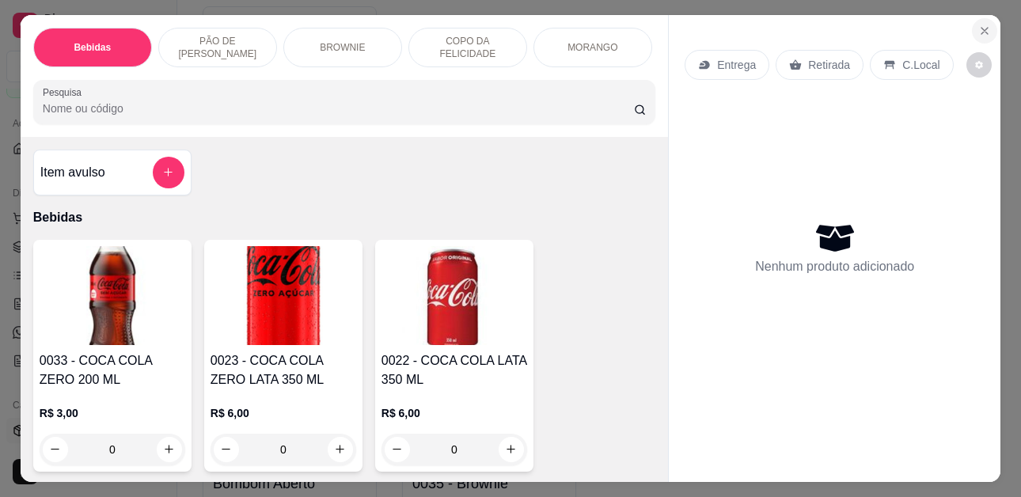
click at [979, 25] on icon "Close" at bounding box center [984, 31] width 13 height 13
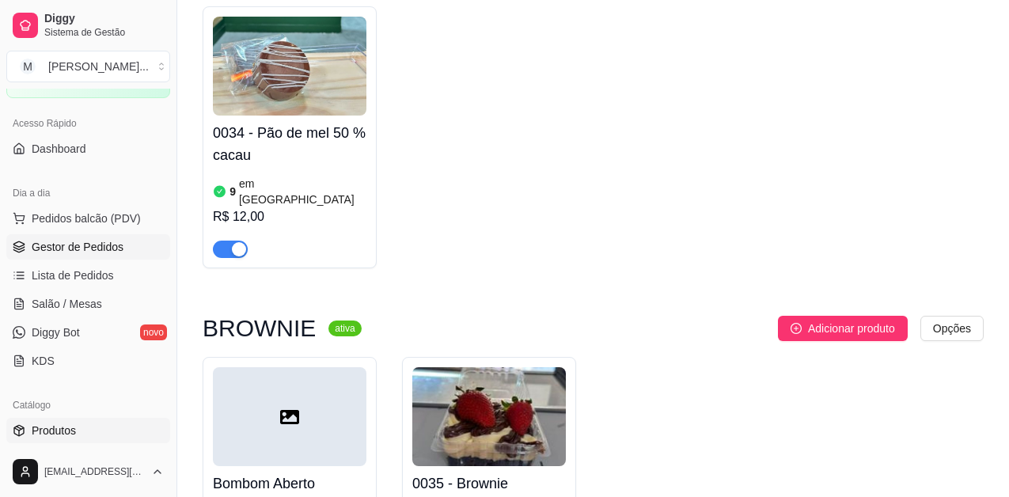
click at [125, 237] on link "Gestor de Pedidos" at bounding box center [88, 246] width 164 height 25
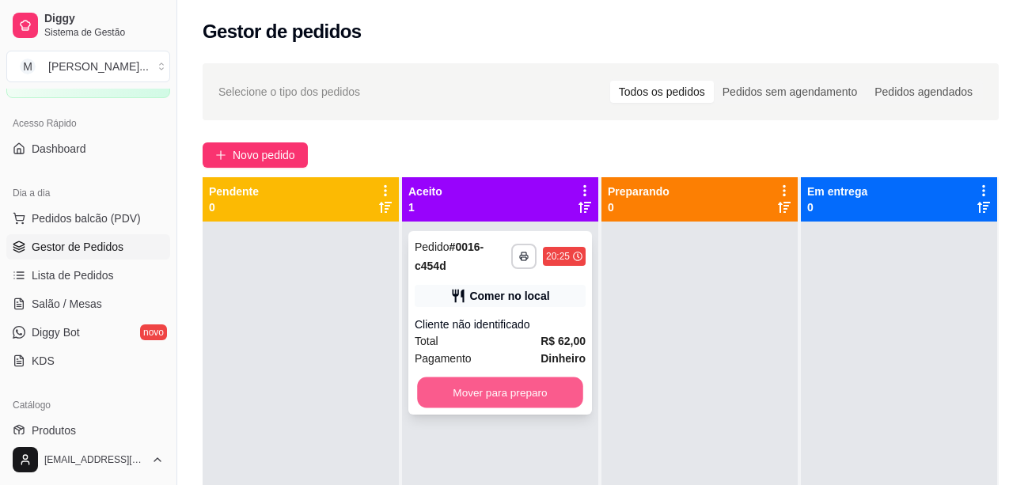
click at [511, 389] on button "Mover para preparo" at bounding box center [500, 392] width 166 height 31
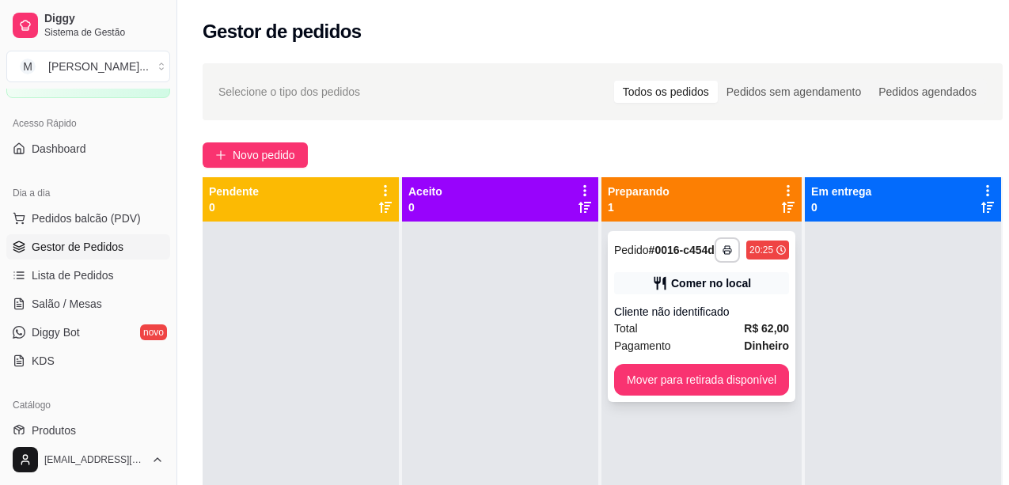
click at [666, 396] on div "**********" at bounding box center [701, 316] width 187 height 171
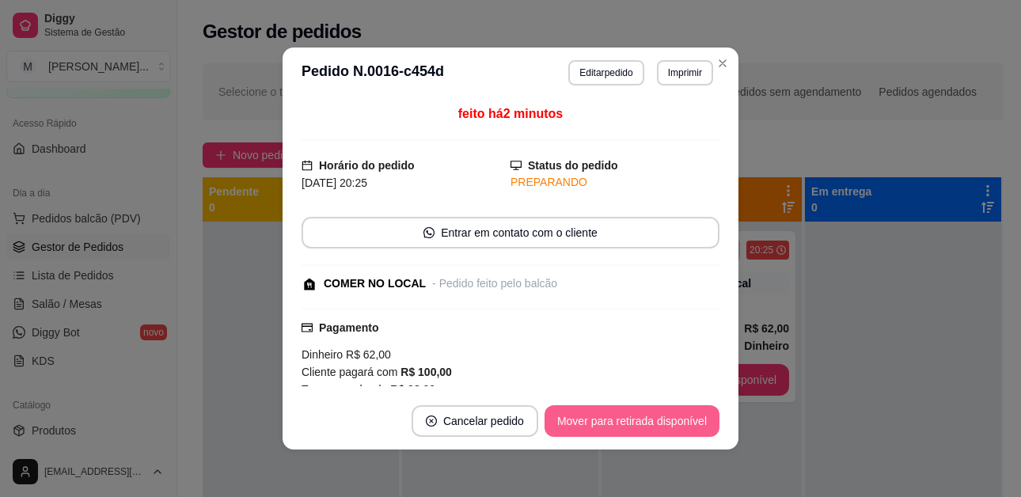
click at [666, 419] on button "Mover para retirada disponível" at bounding box center [631, 421] width 175 height 32
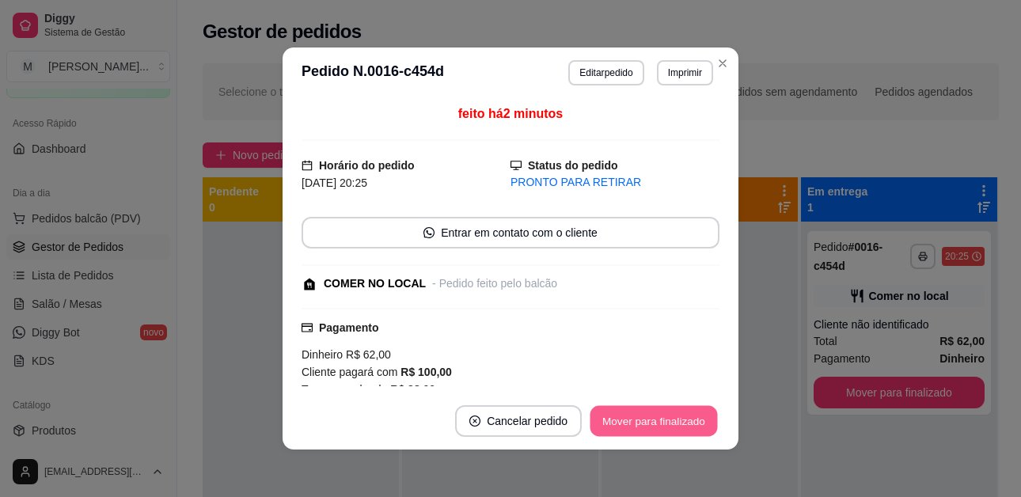
click at [608, 413] on button "Mover para finalizado" at bounding box center [653, 421] width 127 height 31
